Goal: Transaction & Acquisition: Purchase product/service

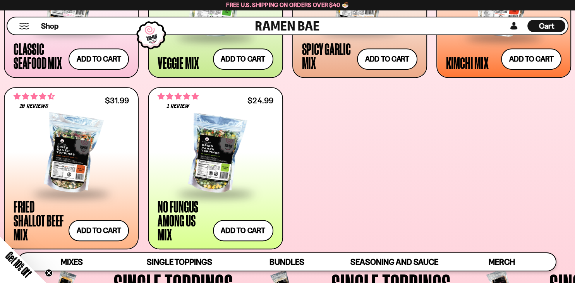
scroll to position [416, 0]
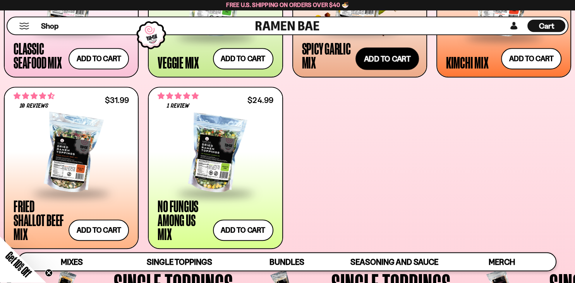
click at [376, 60] on button "Add to cart" at bounding box center [386, 59] width 63 height 22
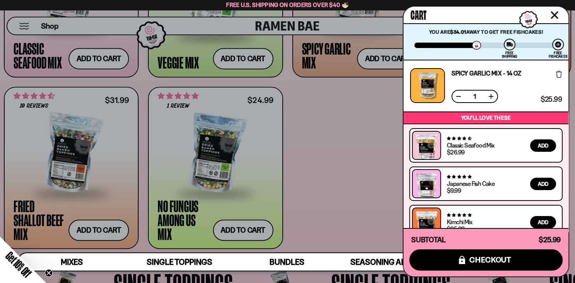
click at [328, 145] on div at bounding box center [287, 141] width 575 height 283
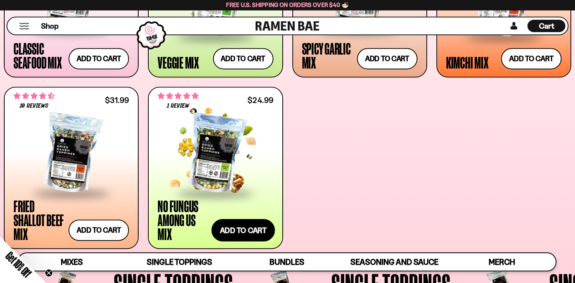
click at [242, 227] on button "Add to cart" at bounding box center [242, 230] width 63 height 22
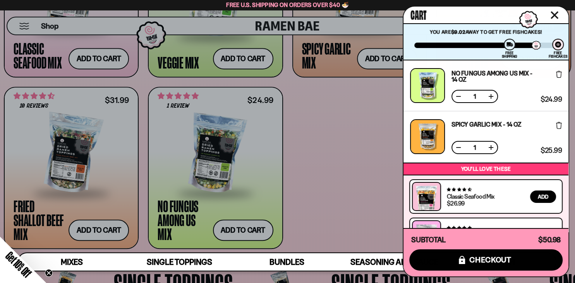
click at [321, 143] on div at bounding box center [287, 141] width 575 height 283
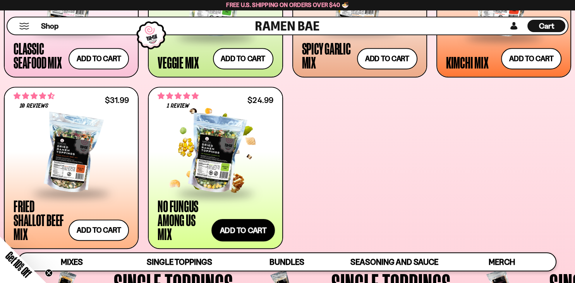
click at [249, 232] on button "Add to cart" at bounding box center [242, 230] width 63 height 22
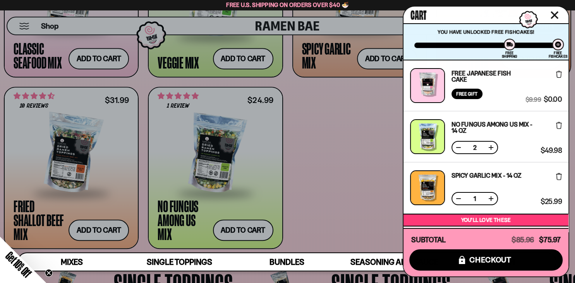
click at [313, 98] on div at bounding box center [287, 141] width 575 height 283
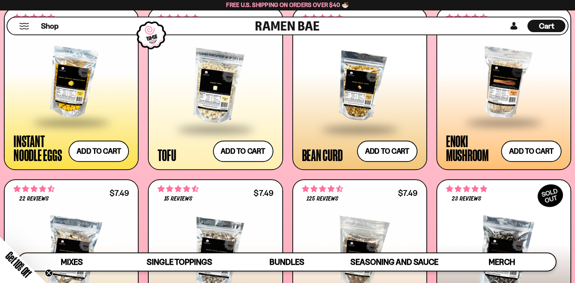
scroll to position [893, 0]
click at [241, 152] on button "Add to cart" at bounding box center [242, 151] width 63 height 22
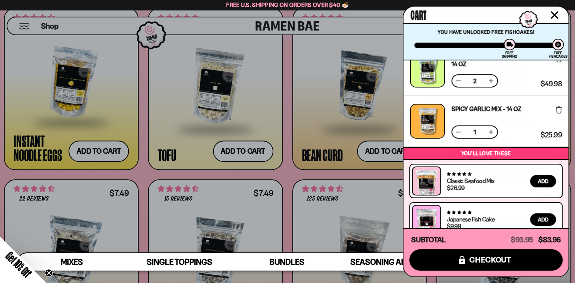
click at [284, 151] on div at bounding box center [287, 141] width 575 height 283
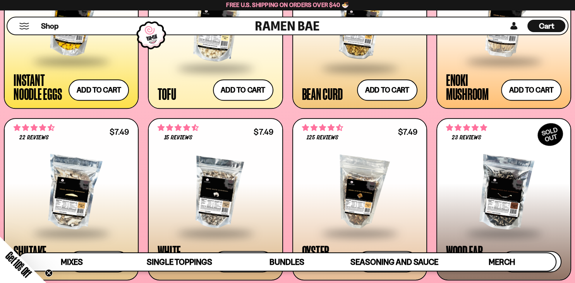
scroll to position [958, 0]
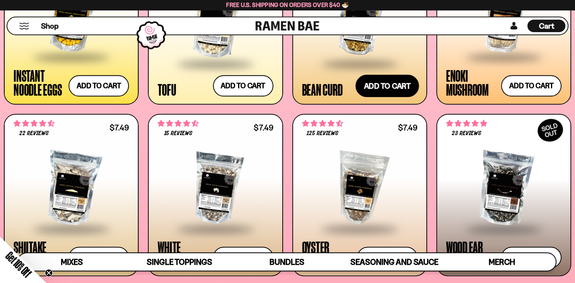
click at [387, 86] on button "Add to cart" at bounding box center [386, 85] width 63 height 22
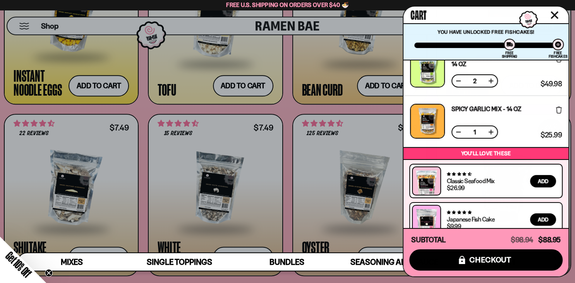
click at [286, 168] on div at bounding box center [287, 141] width 575 height 283
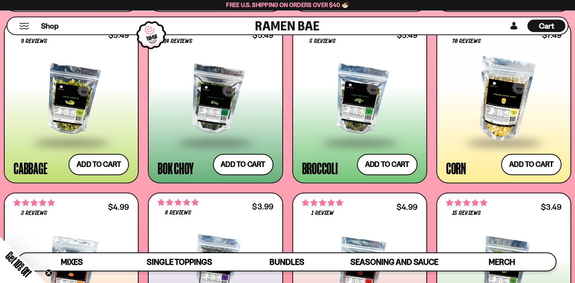
scroll to position [1223, 0]
click at [117, 163] on button "Add to cart" at bounding box center [98, 164] width 63 height 22
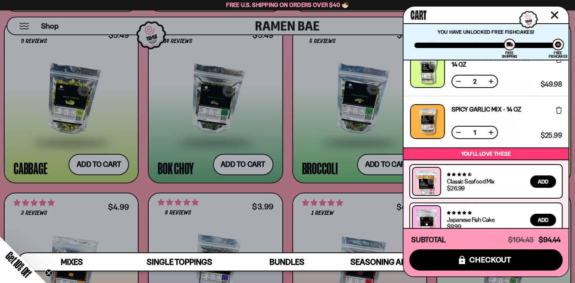
click at [241, 166] on div at bounding box center [287, 141] width 575 height 283
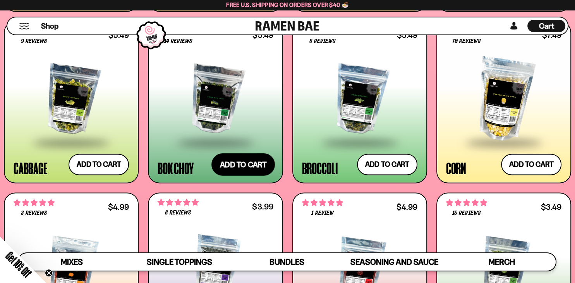
click at [260, 163] on button "Add to cart" at bounding box center [242, 164] width 63 height 22
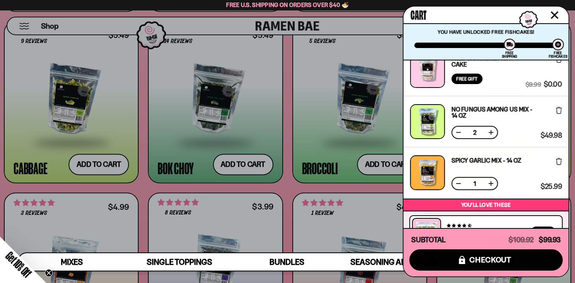
click at [287, 160] on div at bounding box center [287, 141] width 575 height 283
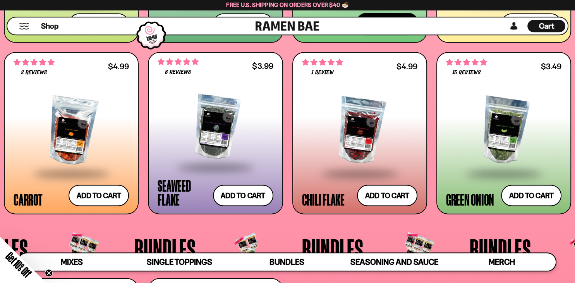
scroll to position [1348, 0]
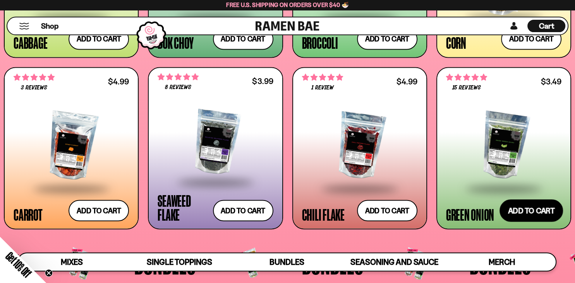
click at [522, 210] on button "Add to cart" at bounding box center [530, 210] width 63 height 22
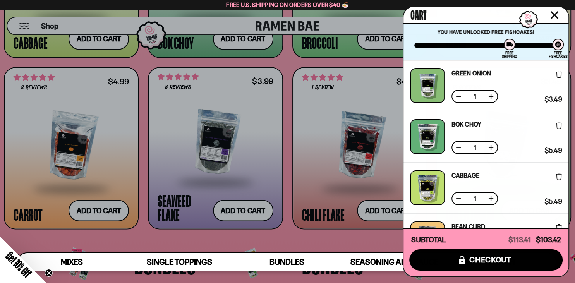
click at [286, 179] on div at bounding box center [287, 141] width 575 height 283
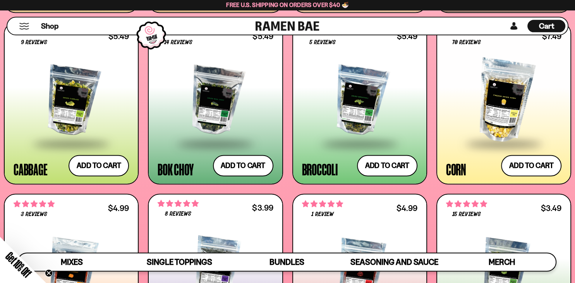
scroll to position [1220, 0]
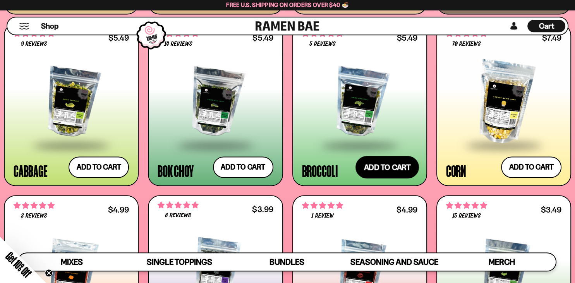
click at [376, 170] on button "Add to cart" at bounding box center [386, 167] width 63 height 22
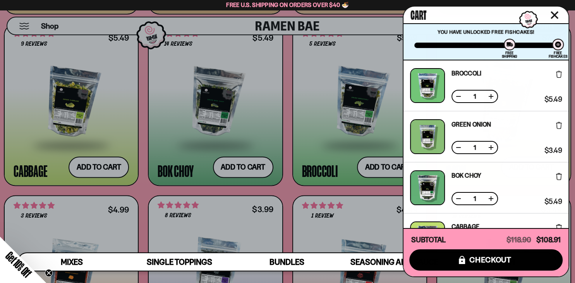
click at [287, 208] on div at bounding box center [287, 141] width 575 height 283
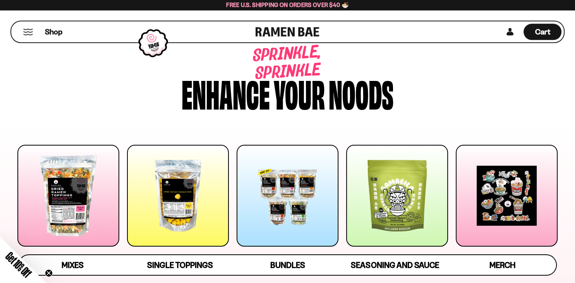
scroll to position [0, 0]
click at [546, 33] on span "Cart" at bounding box center [542, 31] width 15 height 9
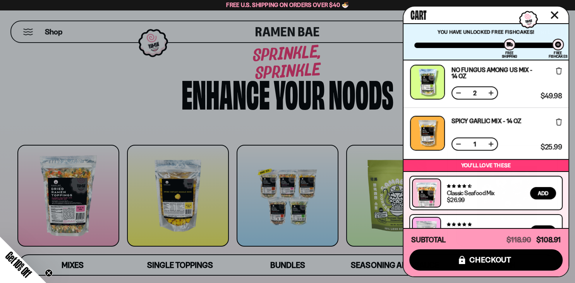
scroll to position [299, 0]
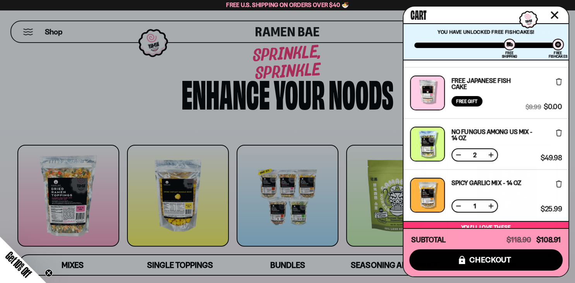
click at [559, 82] on icon at bounding box center [559, 81] width 6 height 7
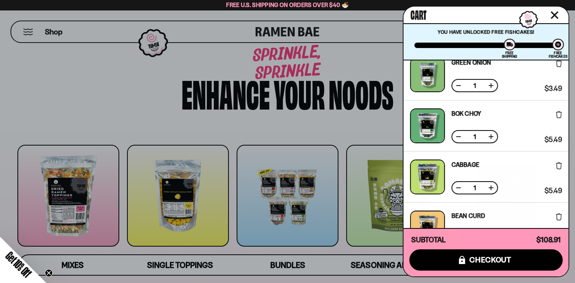
scroll to position [0, 0]
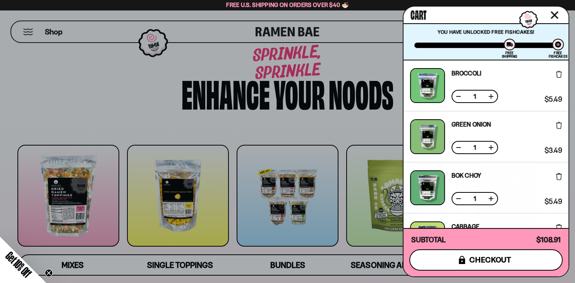
click at [487, 261] on span "checkout" at bounding box center [490, 259] width 42 height 9
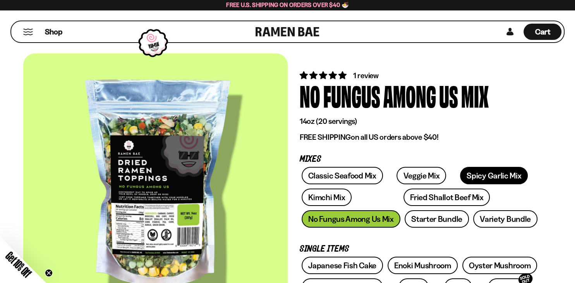
click at [469, 171] on link "Spicy Garlic Mix" at bounding box center [494, 175] width 68 height 17
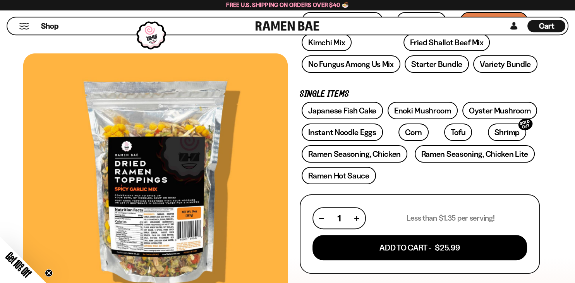
scroll to position [158, 0]
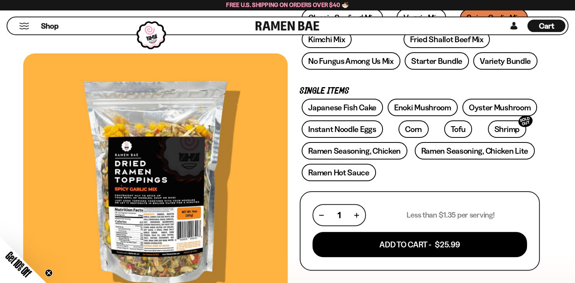
click at [157, 222] on div at bounding box center [155, 185] width 264 height 264
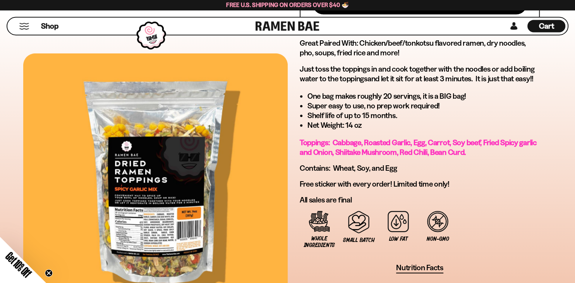
scroll to position [400, 0]
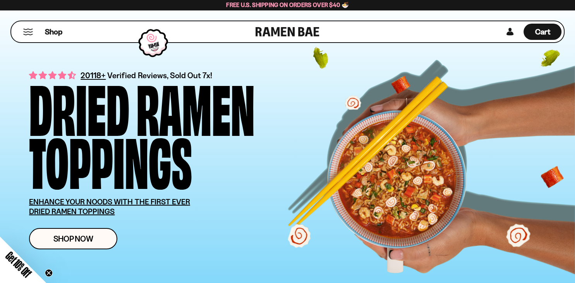
click at [21, 36] on div "Shop" at bounding box center [135, 31] width 242 height 21
click at [27, 32] on button "Mobile Menu Trigger" at bounding box center [28, 32] width 10 height 7
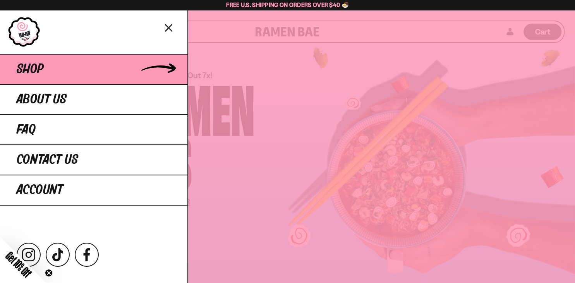
click at [33, 79] on link "Shop" at bounding box center [93, 69] width 187 height 30
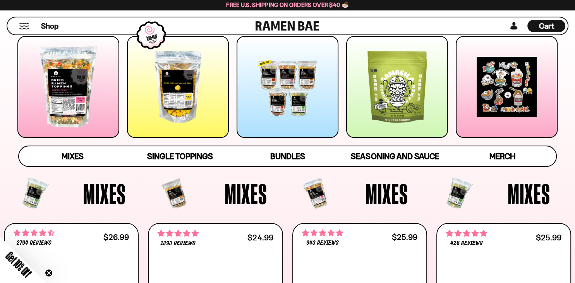
scroll to position [109, 0]
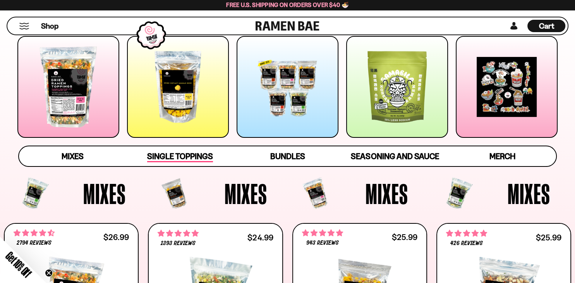
click at [200, 161] on span "Single Toppings" at bounding box center [179, 156] width 65 height 11
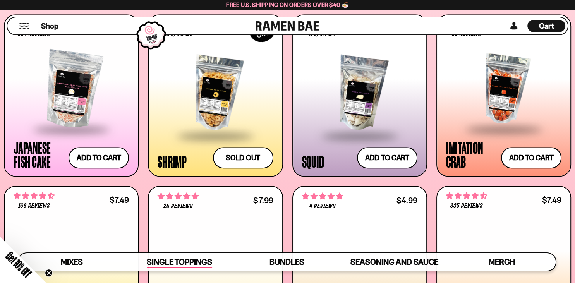
scroll to position [730, 0]
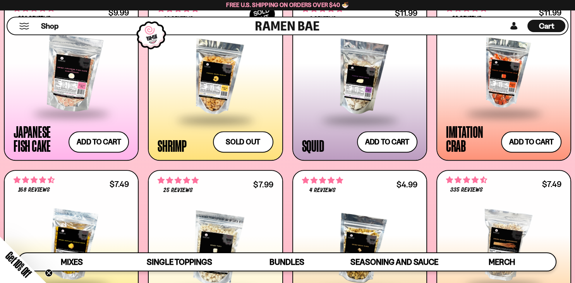
click at [486, 96] on div at bounding box center [503, 73] width 115 height 78
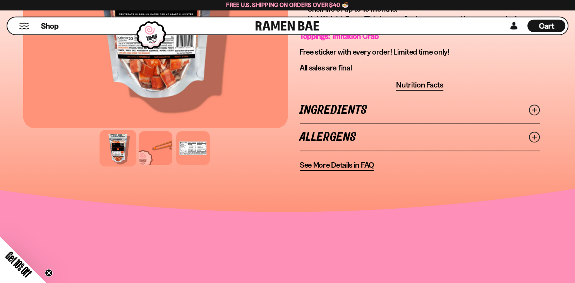
scroll to position [343, 0]
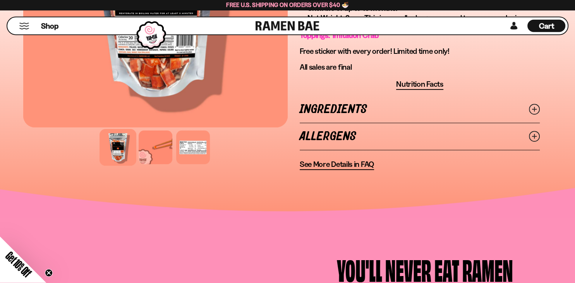
click at [396, 109] on link "Ingredients" at bounding box center [419, 109] width 240 height 27
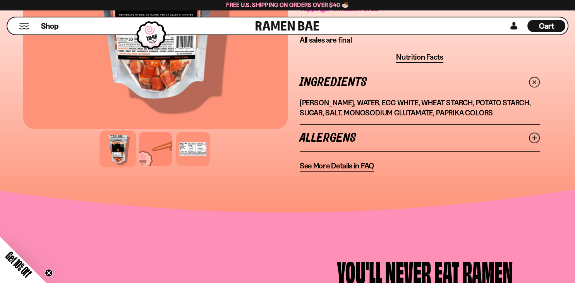
scroll to position [392, 0]
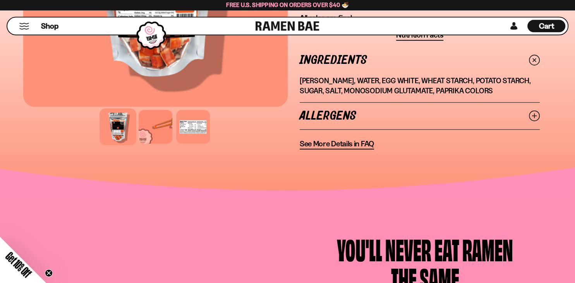
click at [123, 127] on div at bounding box center [117, 126] width 37 height 37
click at [151, 127] on div at bounding box center [155, 126] width 37 height 37
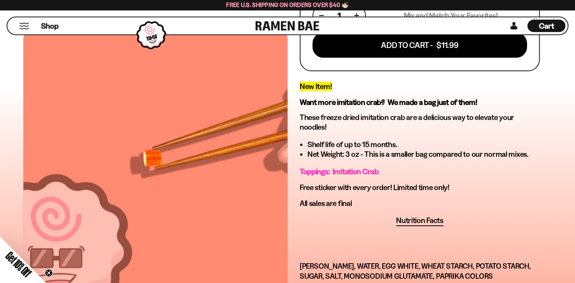
scroll to position [51, 0]
